Goal: Task Accomplishment & Management: Use online tool/utility

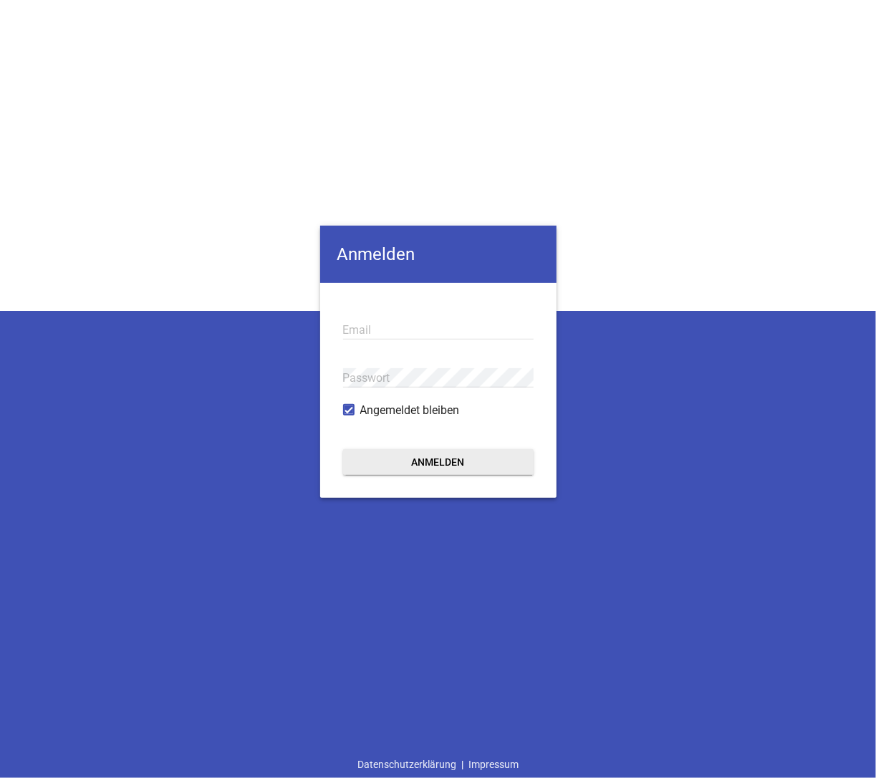
type input "[EMAIL_ADDRESS][DOMAIN_NAME]"
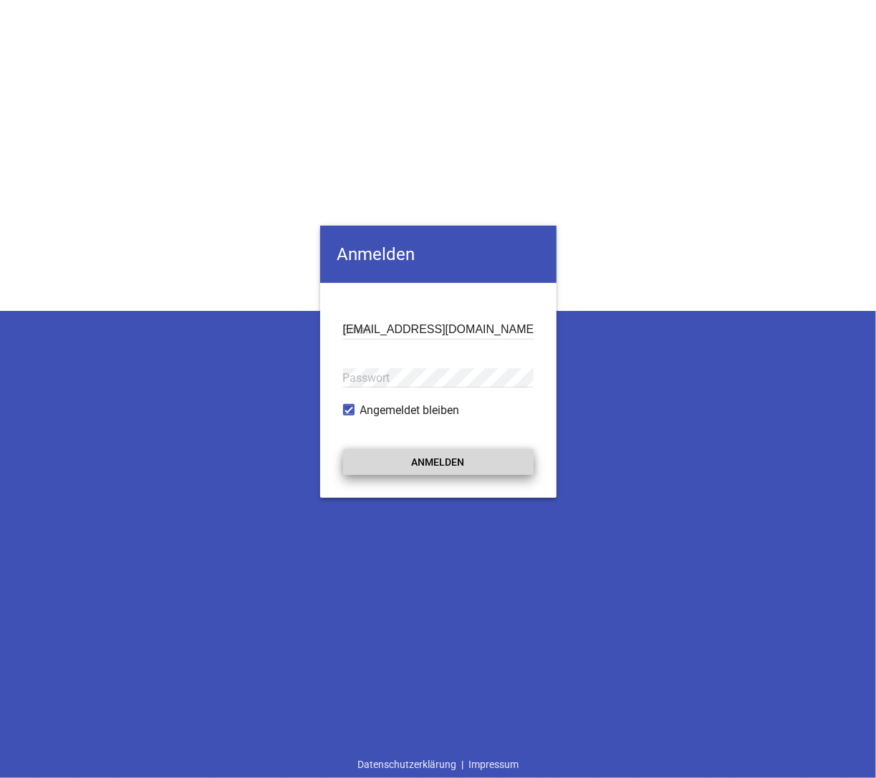
click at [453, 464] on button "Anmelden" at bounding box center [438, 462] width 190 height 26
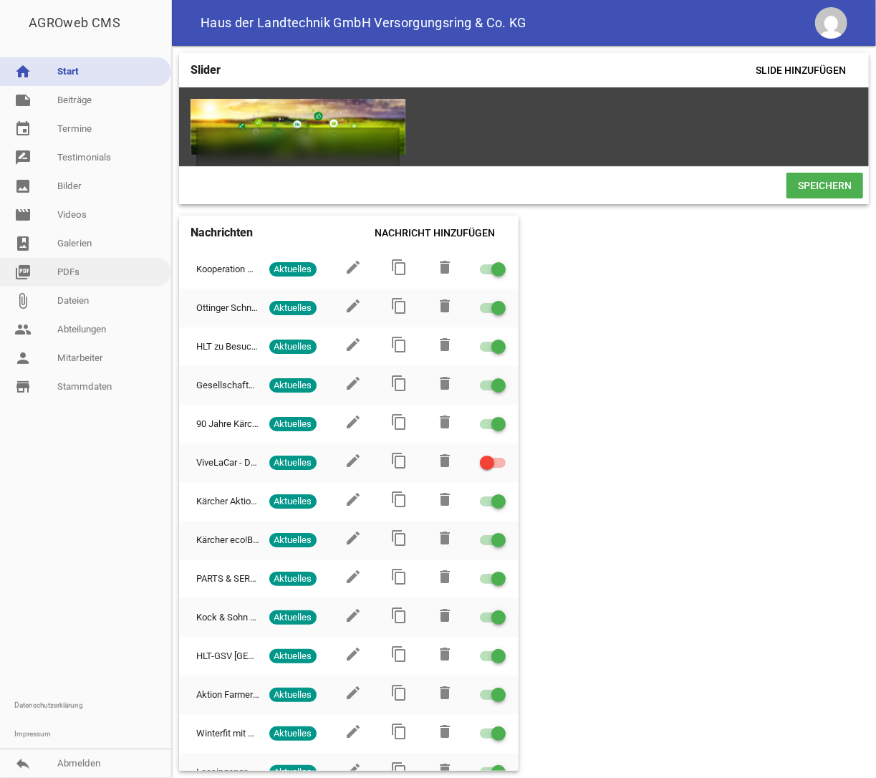
click at [84, 264] on link "picture_as_pdf PDFs" at bounding box center [85, 272] width 171 height 29
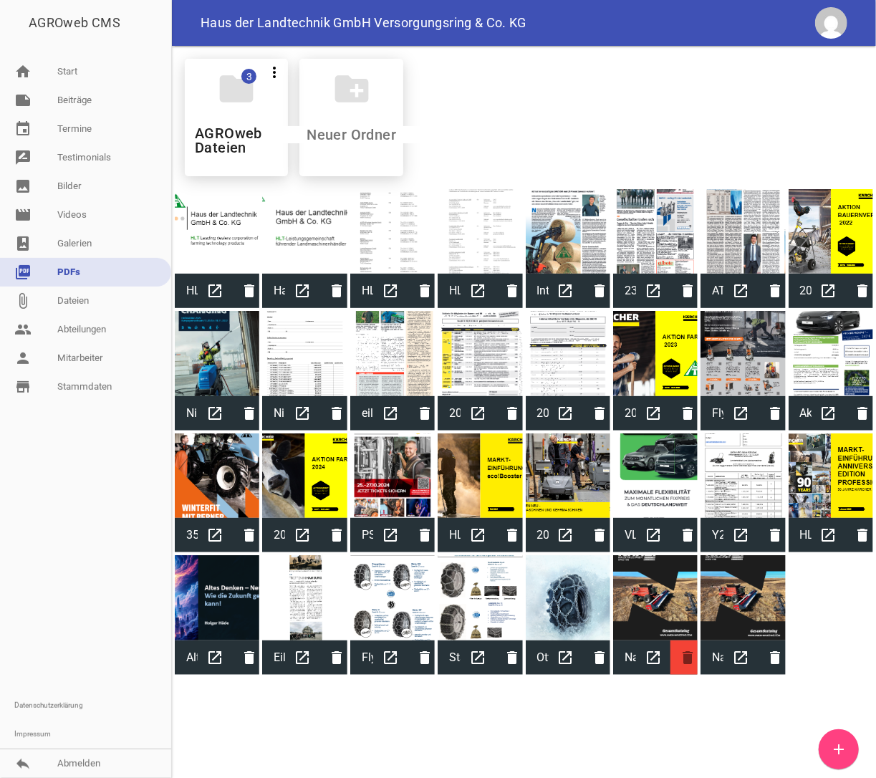
click at [686, 659] on icon "delete" at bounding box center [687, 657] width 34 height 34
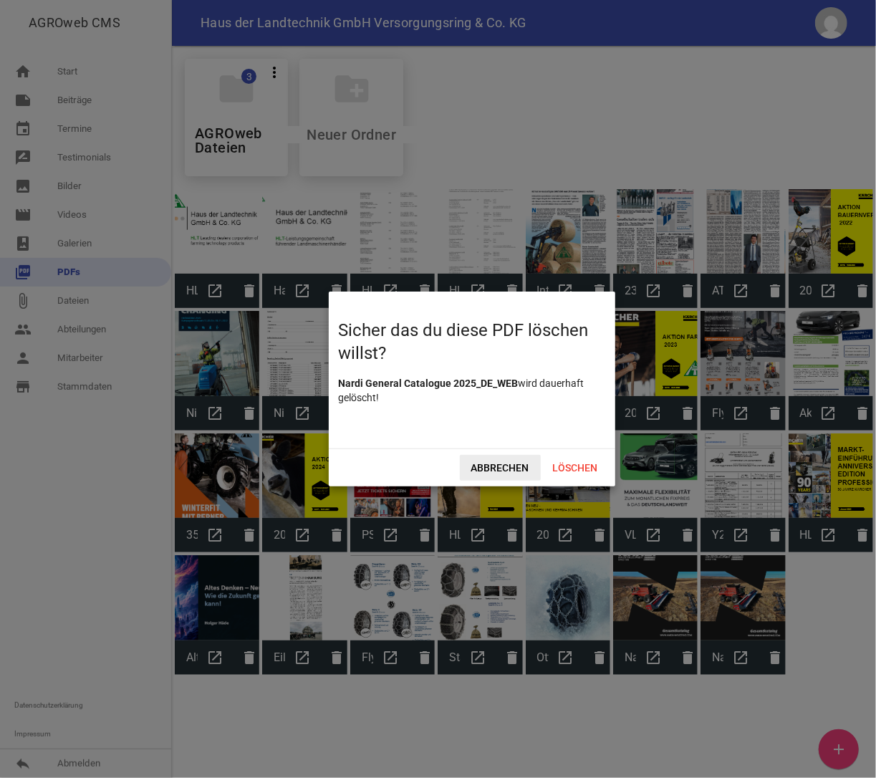
click at [494, 463] on span "Abbrechen" at bounding box center [500, 468] width 81 height 26
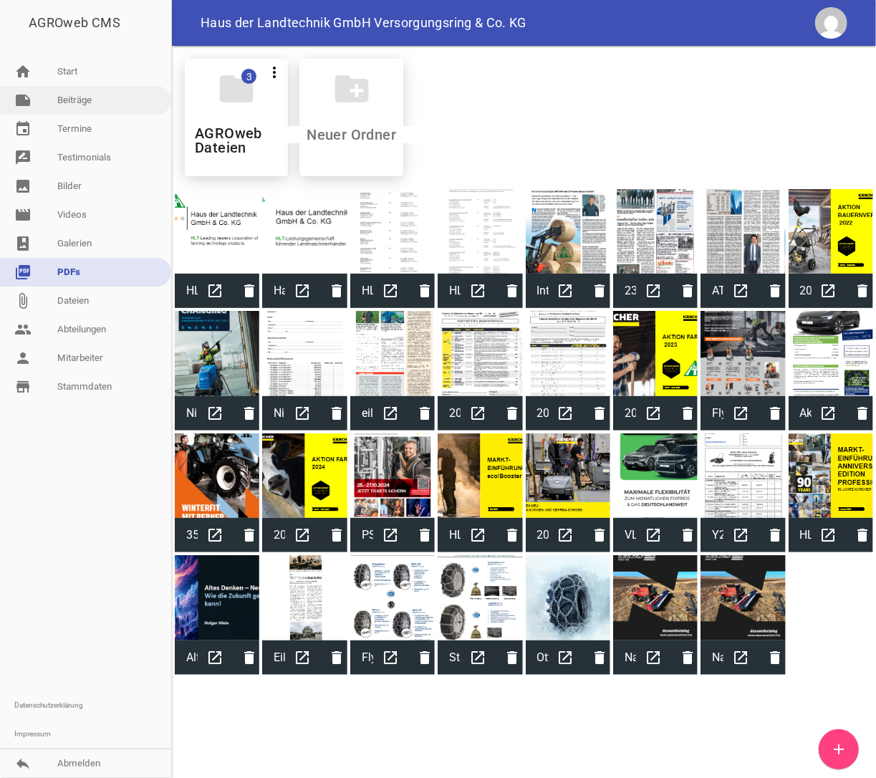
click at [93, 99] on link "note Beiträge" at bounding box center [85, 100] width 171 height 29
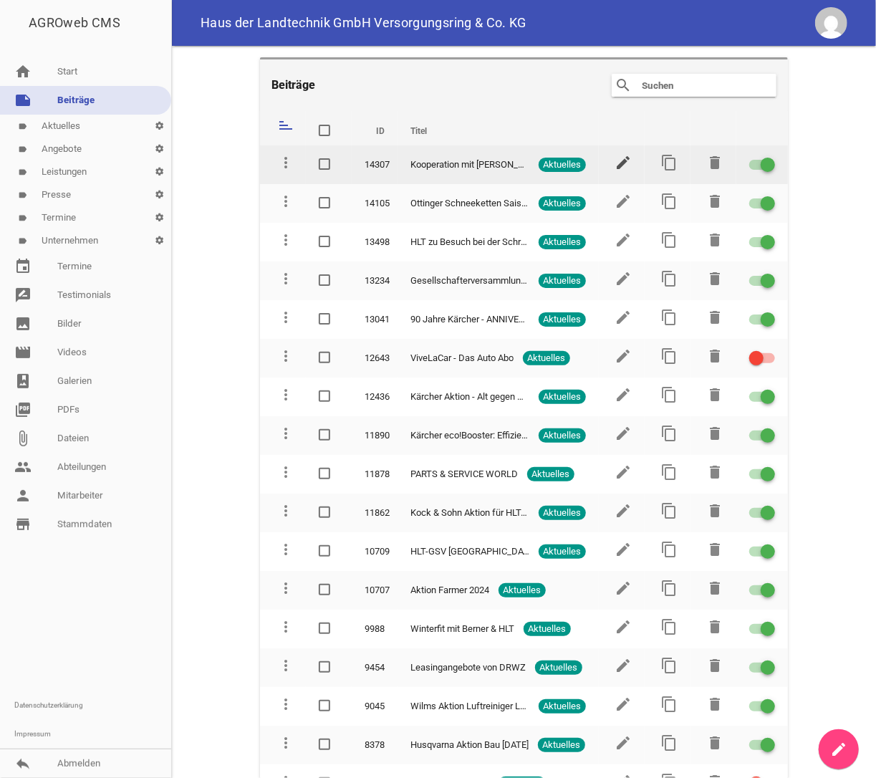
click at [614, 158] on icon "edit" at bounding box center [622, 162] width 17 height 17
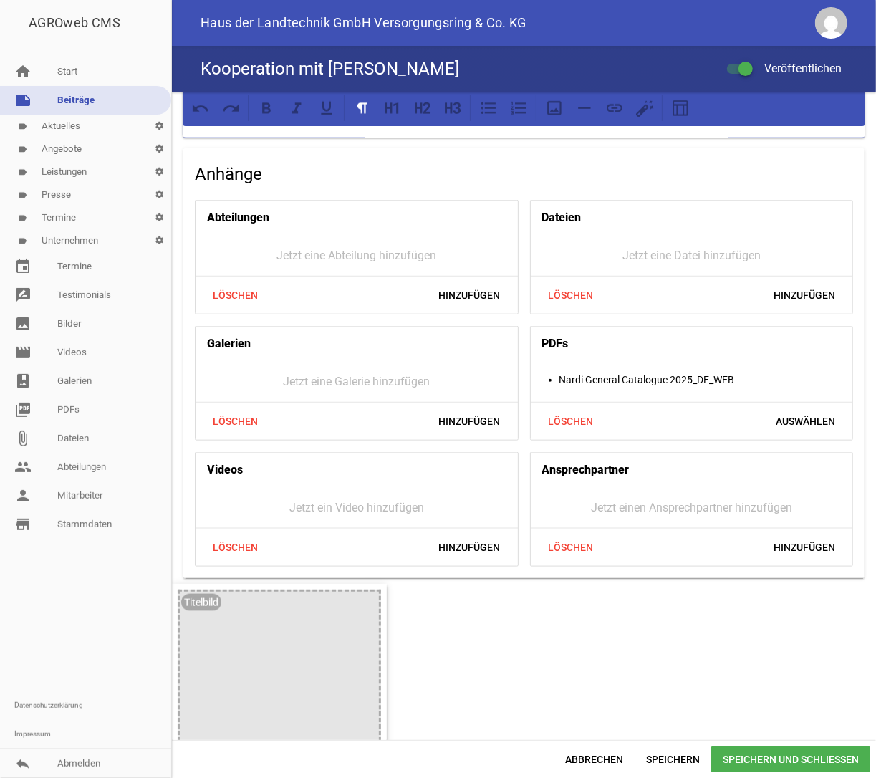
scroll to position [501, 0]
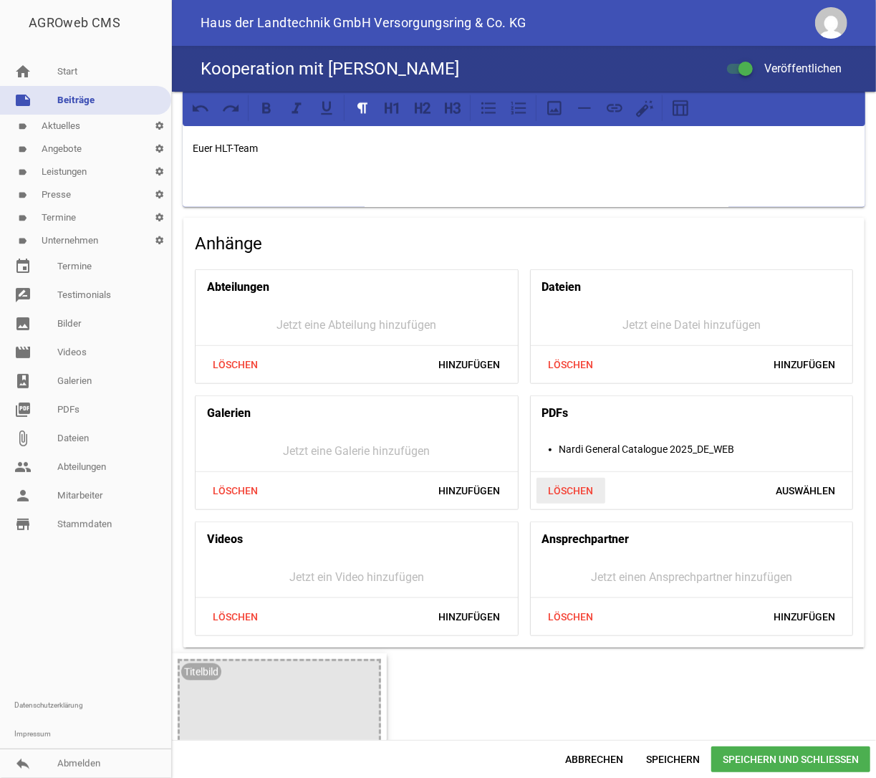
click at [580, 478] on span "Löschen" at bounding box center [570, 491] width 69 height 26
click at [776, 478] on span "Hinzufügen" at bounding box center [804, 491] width 84 height 26
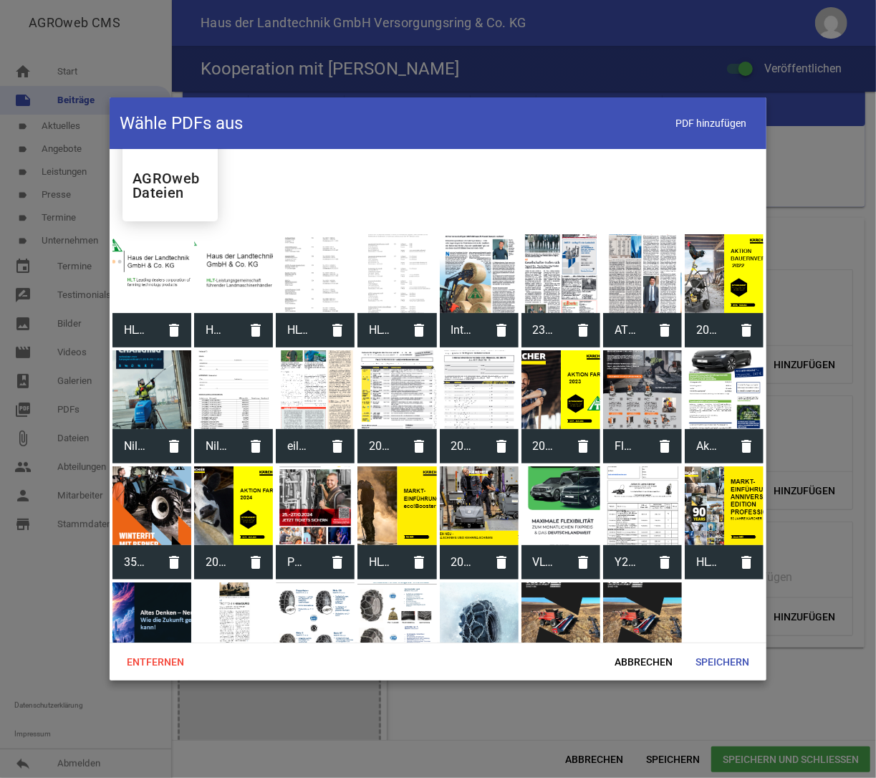
scroll to position [110, 0]
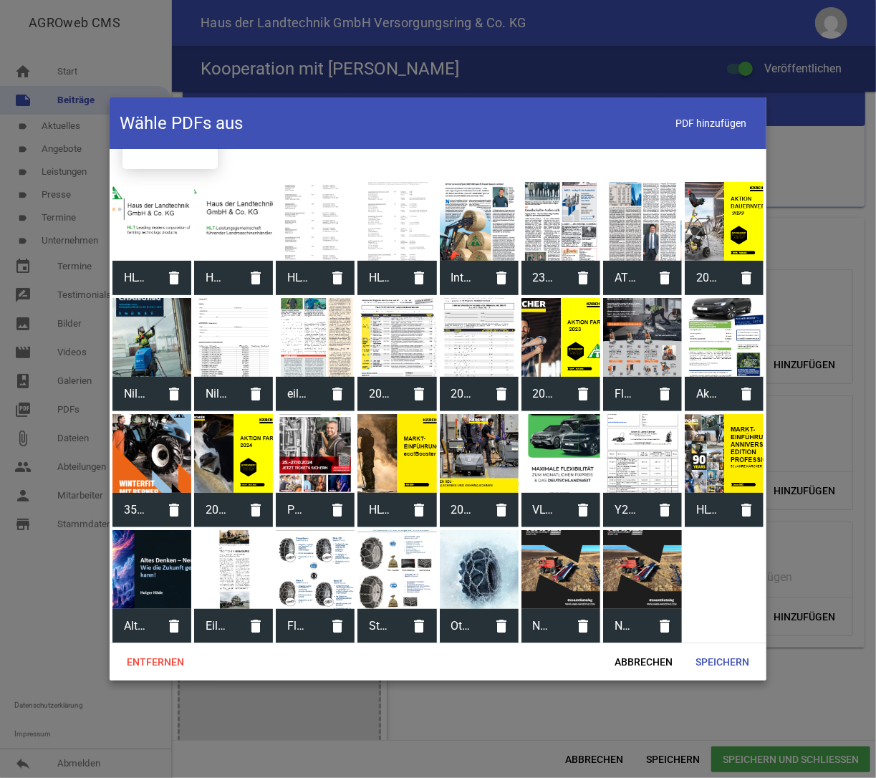
click at [620, 624] on span "Nardi General Catalogue 2025_DE" at bounding box center [625, 625] width 44 height 37
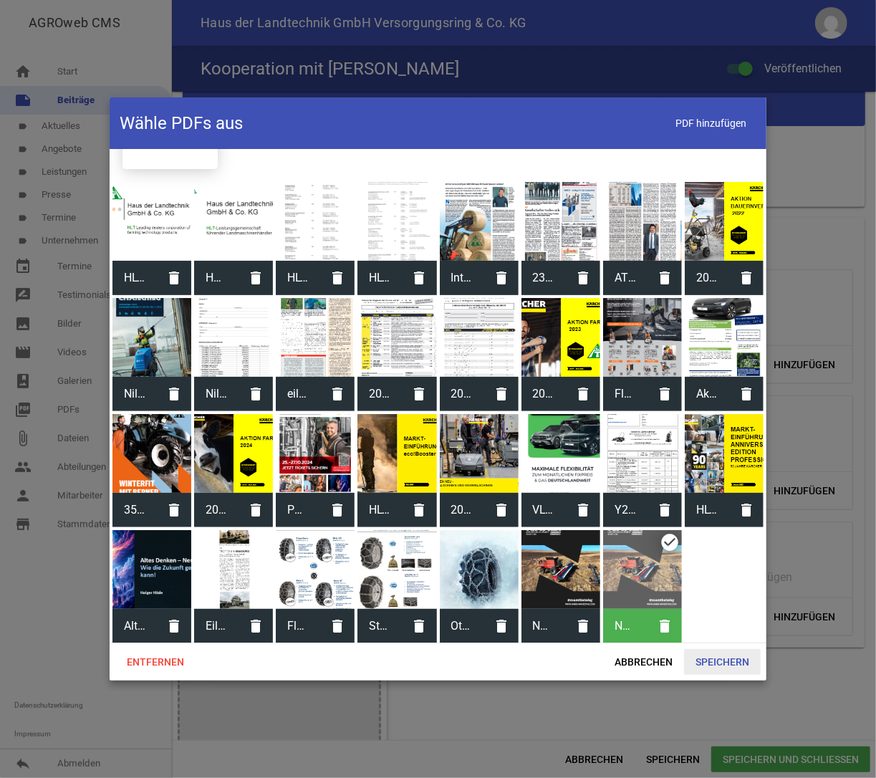
click at [714, 661] on span "Speichern" at bounding box center [722, 662] width 77 height 26
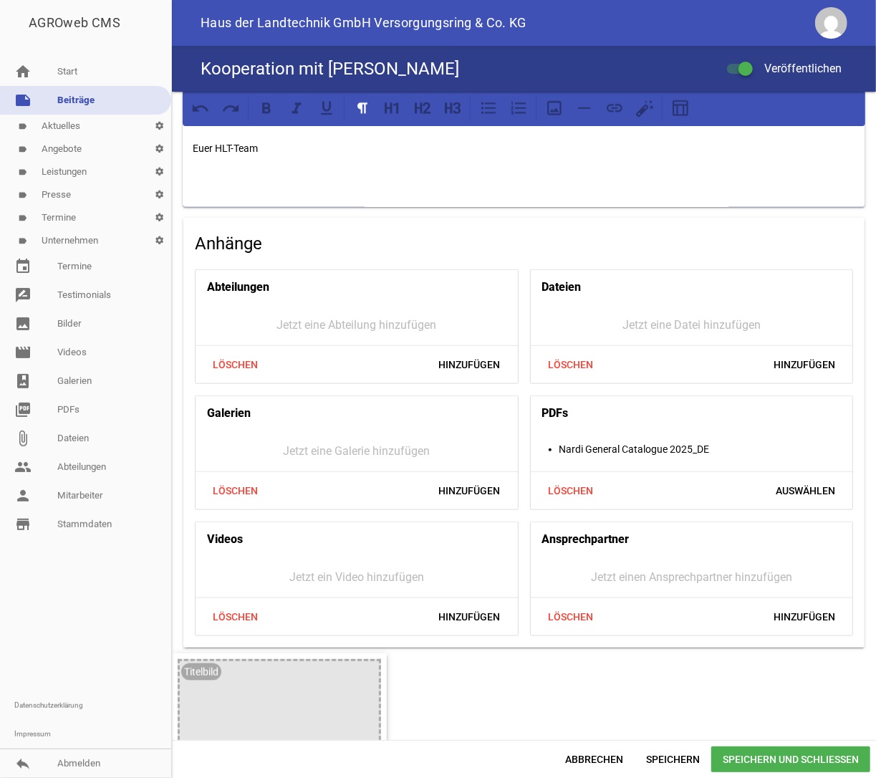
click at [819, 760] on span "Speichern und Schließen" at bounding box center [790, 759] width 159 height 26
